Goal: Transaction & Acquisition: Book appointment/travel/reservation

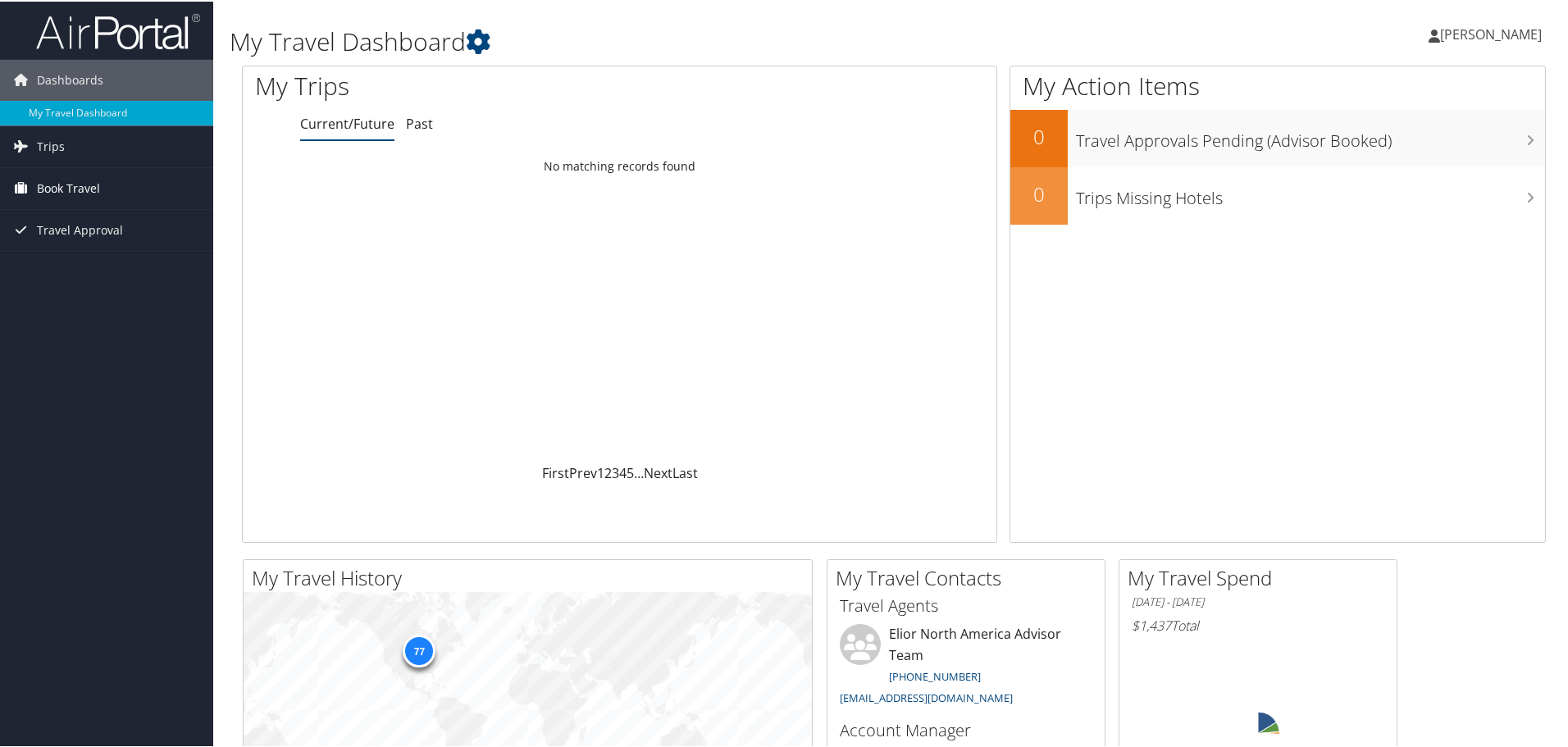
click at [122, 189] on link "Book Travel" at bounding box center [107, 186] width 214 height 41
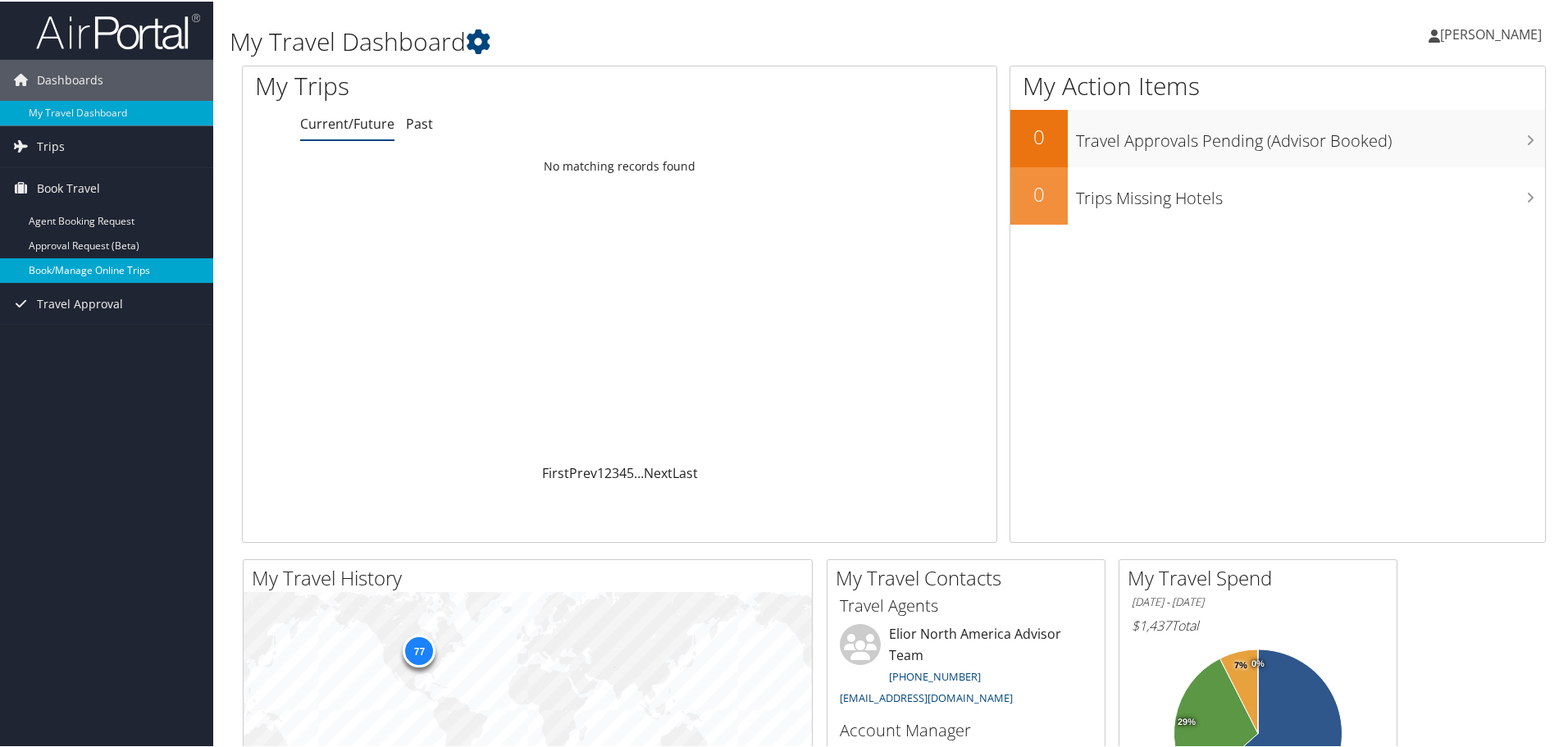
click at [103, 268] on link "Book/Manage Online Trips" at bounding box center [107, 268] width 214 height 25
